Goal: Find specific page/section: Find specific page/section

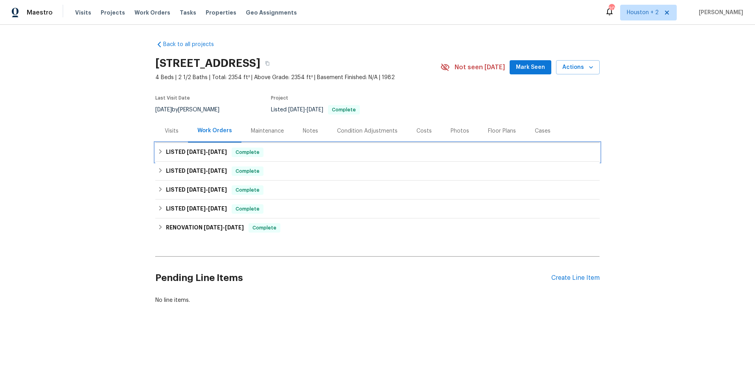
click at [213, 155] on h6 "LISTED [DATE] - [DATE]" at bounding box center [196, 151] width 61 height 9
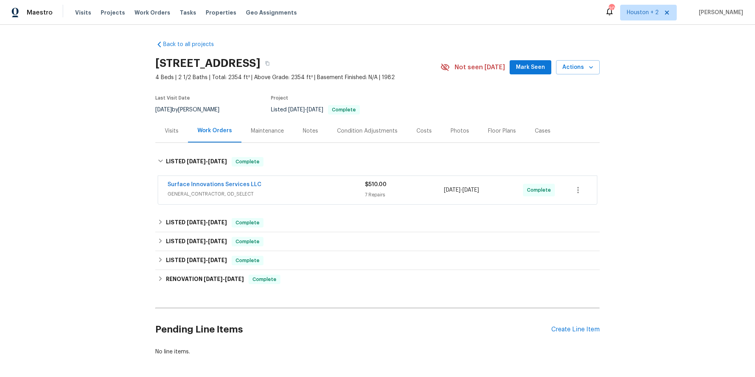
click at [280, 188] on div "Surface Innovations Services LLC" at bounding box center [265, 184] width 197 height 9
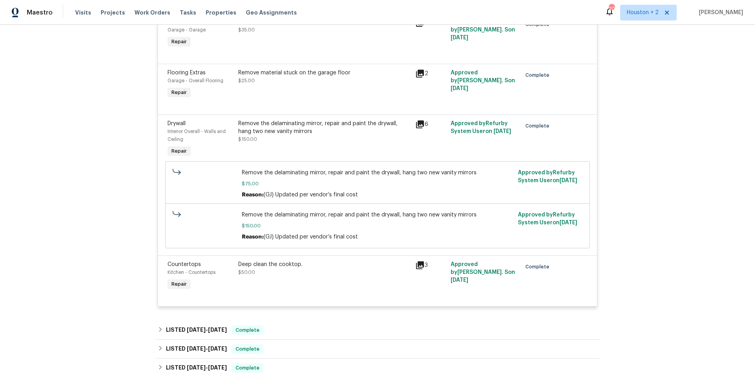
scroll to position [451, 0]
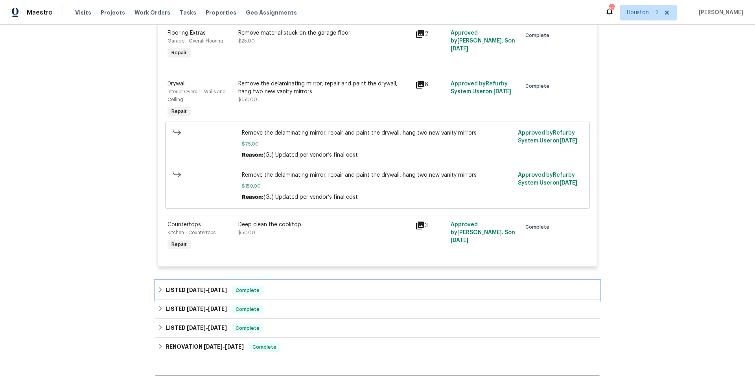
click at [213, 292] on span "[DATE]" at bounding box center [217, 290] width 19 height 6
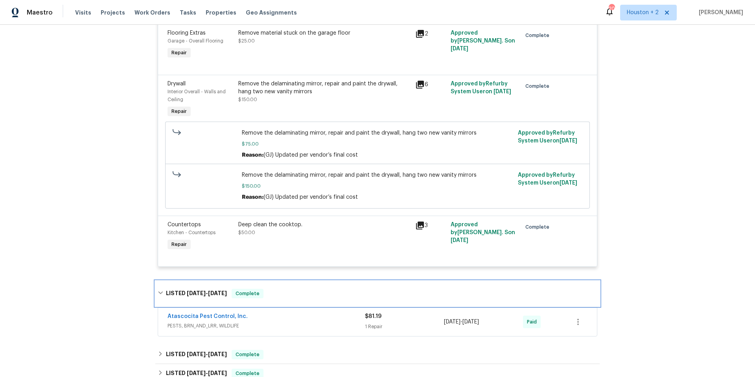
scroll to position [509, 0]
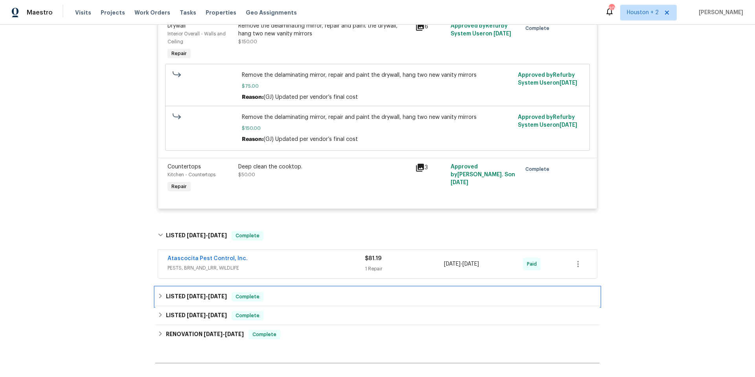
click at [193, 298] on span "[DATE]" at bounding box center [196, 296] width 19 height 6
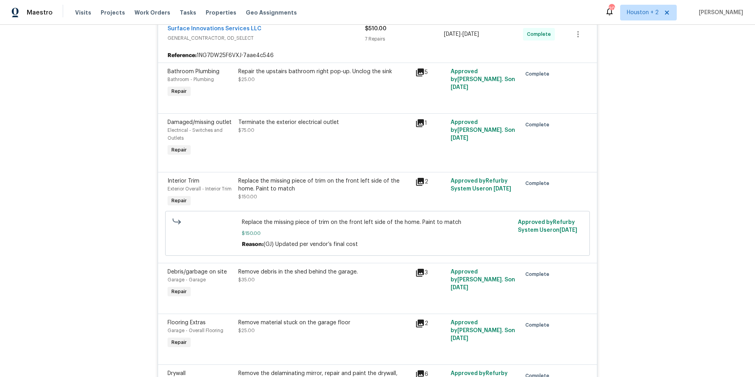
scroll to position [122, 0]
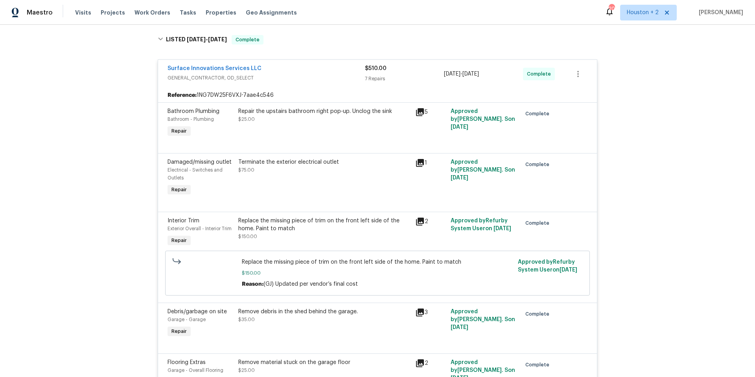
click at [419, 217] on icon at bounding box center [419, 221] width 9 height 9
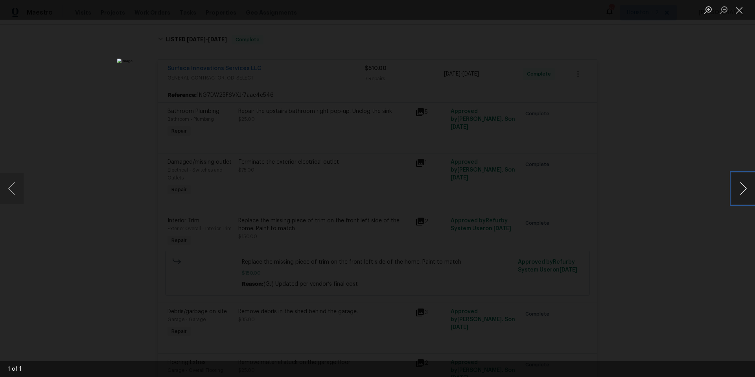
click at [738, 188] on button "Next image" at bounding box center [743, 188] width 24 height 31
click at [739, 188] on button "Next image" at bounding box center [743, 188] width 24 height 31
click at [745, 190] on button "Next image" at bounding box center [743, 188] width 24 height 31
click at [304, 217] on img "Lightbox" at bounding box center [377, 189] width 521 height 260
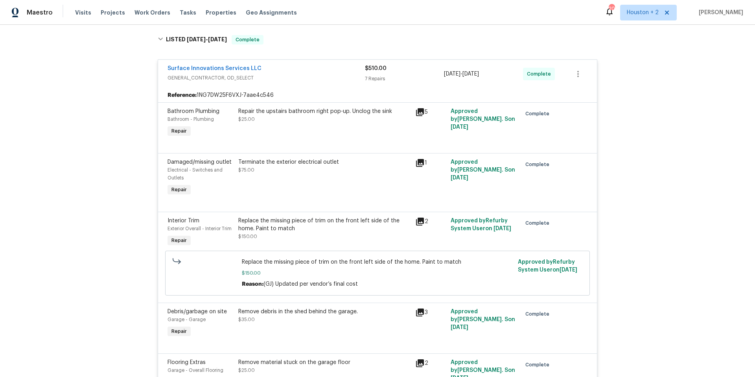
scroll to position [0, 0]
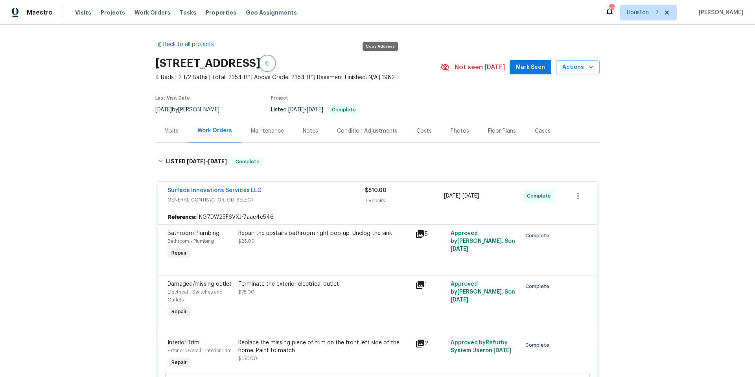
click at [269, 63] on icon "button" at bounding box center [267, 63] width 4 height 4
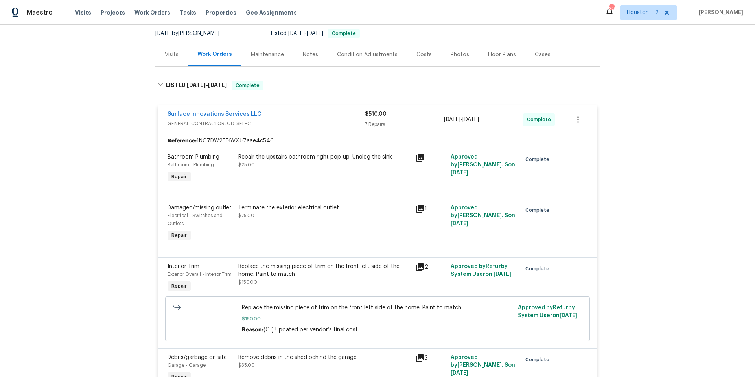
scroll to position [66, 0]
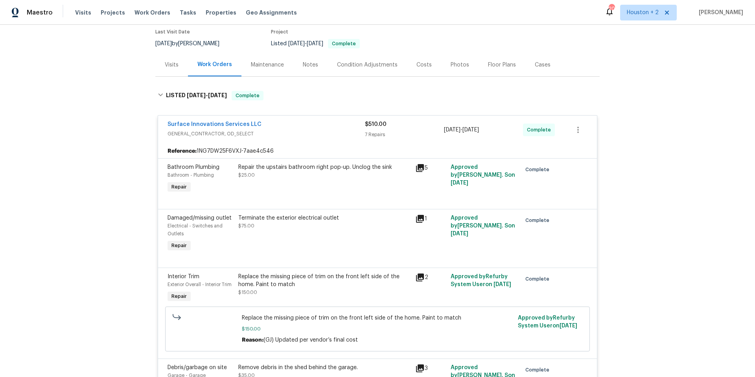
click at [459, 66] on div "Photos" at bounding box center [460, 65] width 18 height 8
